Goal: Task Accomplishment & Management: Complete application form

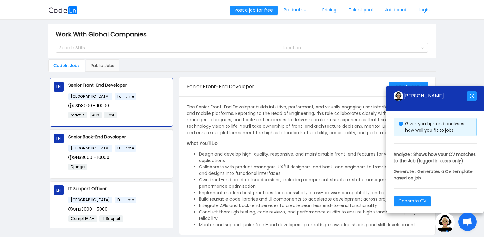
click at [274, 185] on li "Own front-end architecture decisions, including component structure, state mana…" at bounding box center [313, 182] width 229 height 13
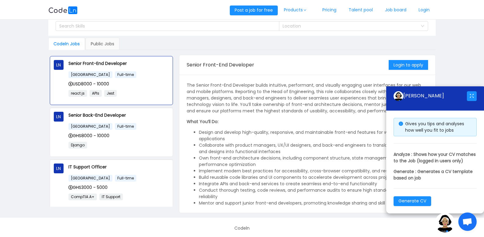
scroll to position [24, 0]
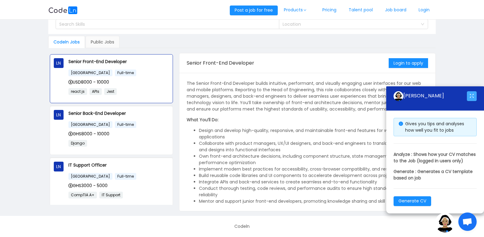
click at [470, 91] on button "button" at bounding box center [472, 96] width 10 height 10
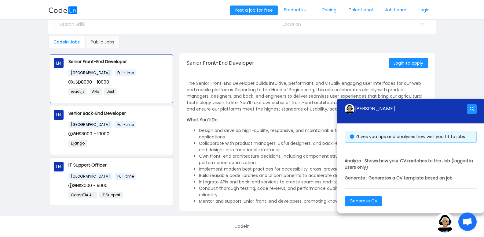
click at [297, 127] on div "The Senior Front-End Developer builds intuitive, performant, and visually engag…" at bounding box center [307, 231] width 241 height 302
click at [400, 63] on button "Login to apply" at bounding box center [408, 63] width 39 height 10
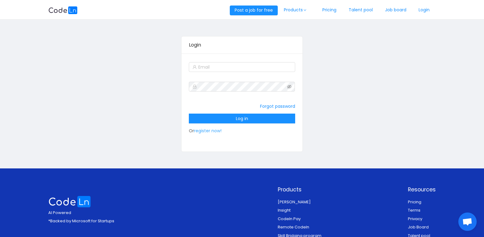
click at [216, 131] on link "register now!" at bounding box center [208, 131] width 28 height 6
